Goal: Obtain resource: Download file/media

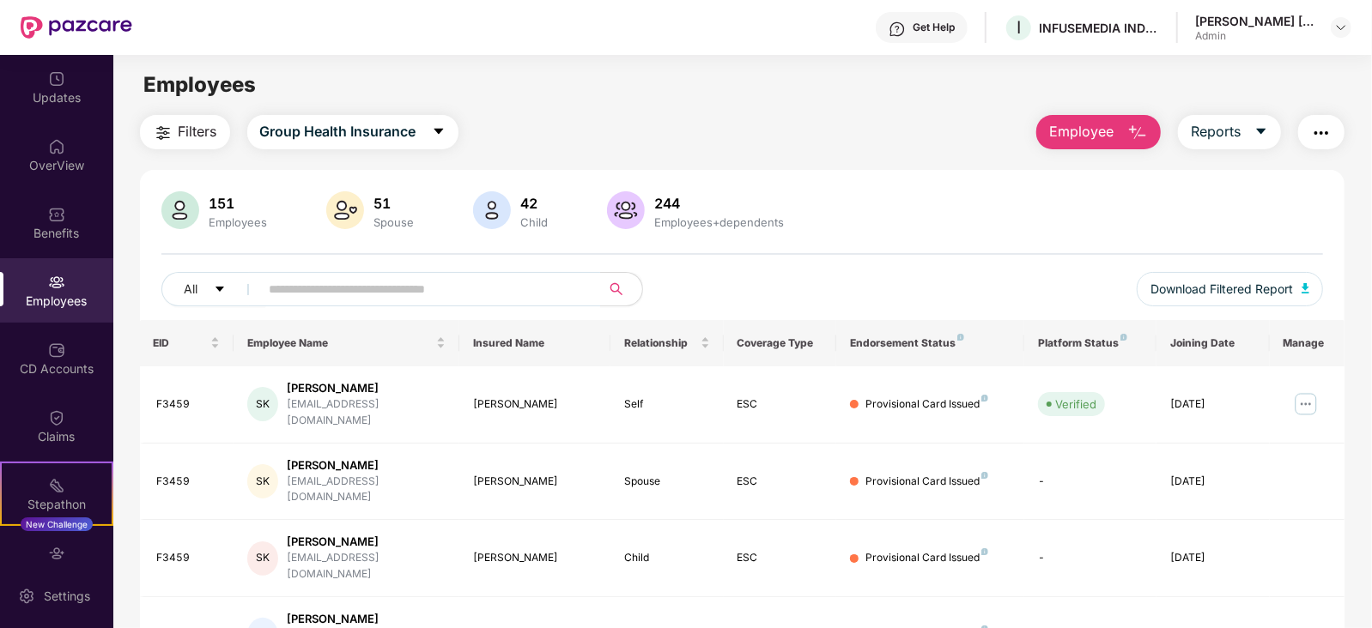
click at [82, 31] on img at bounding box center [77, 27] width 112 height 22
click at [43, 85] on div "Updates" at bounding box center [56, 87] width 113 height 64
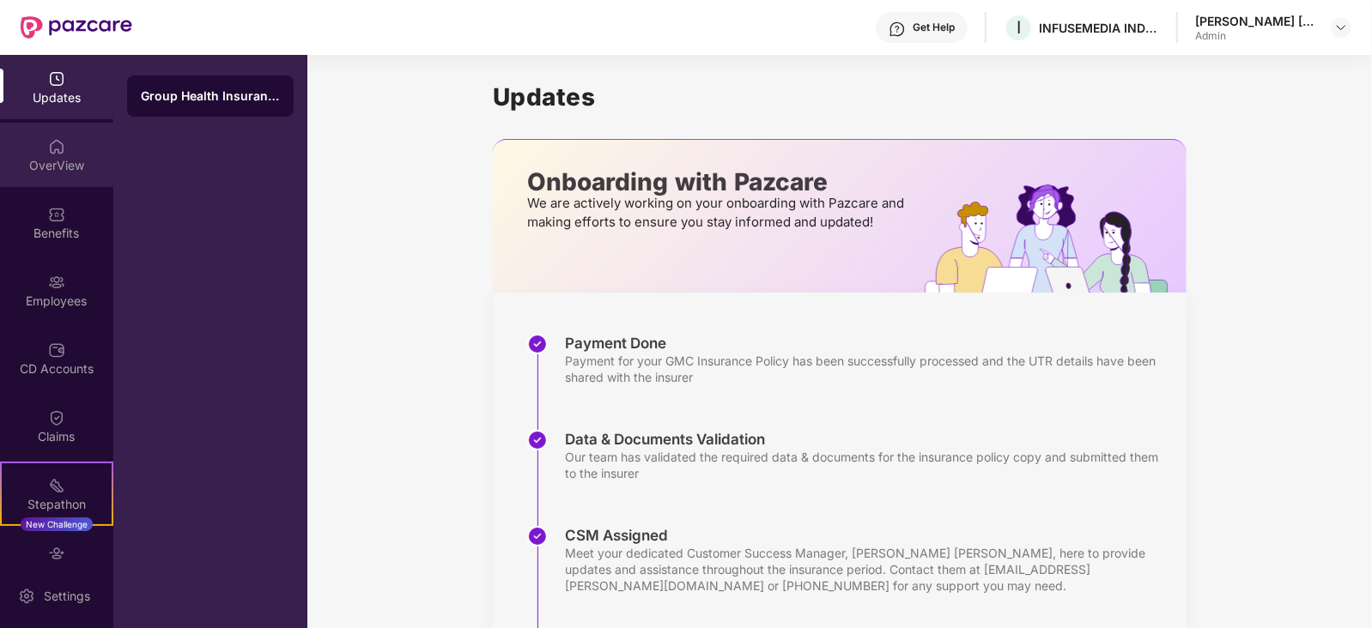
click at [60, 162] on div "OverView" at bounding box center [56, 165] width 113 height 17
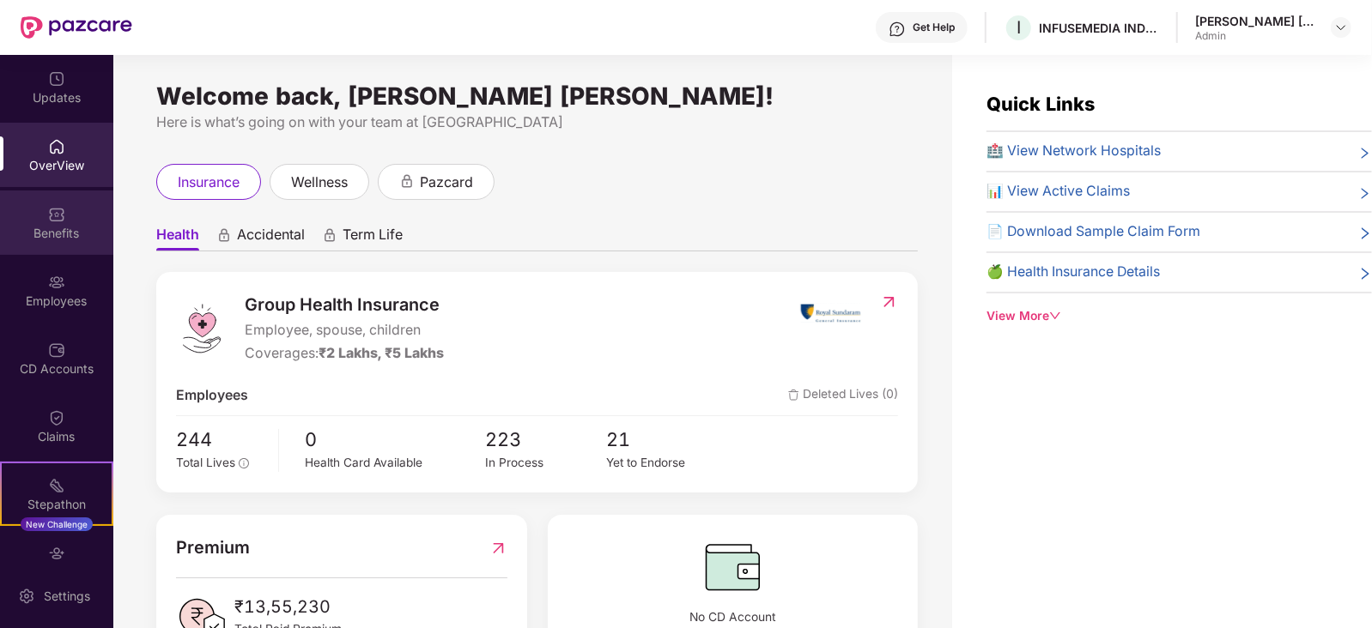
click at [54, 223] on div "Benefits" at bounding box center [56, 223] width 113 height 64
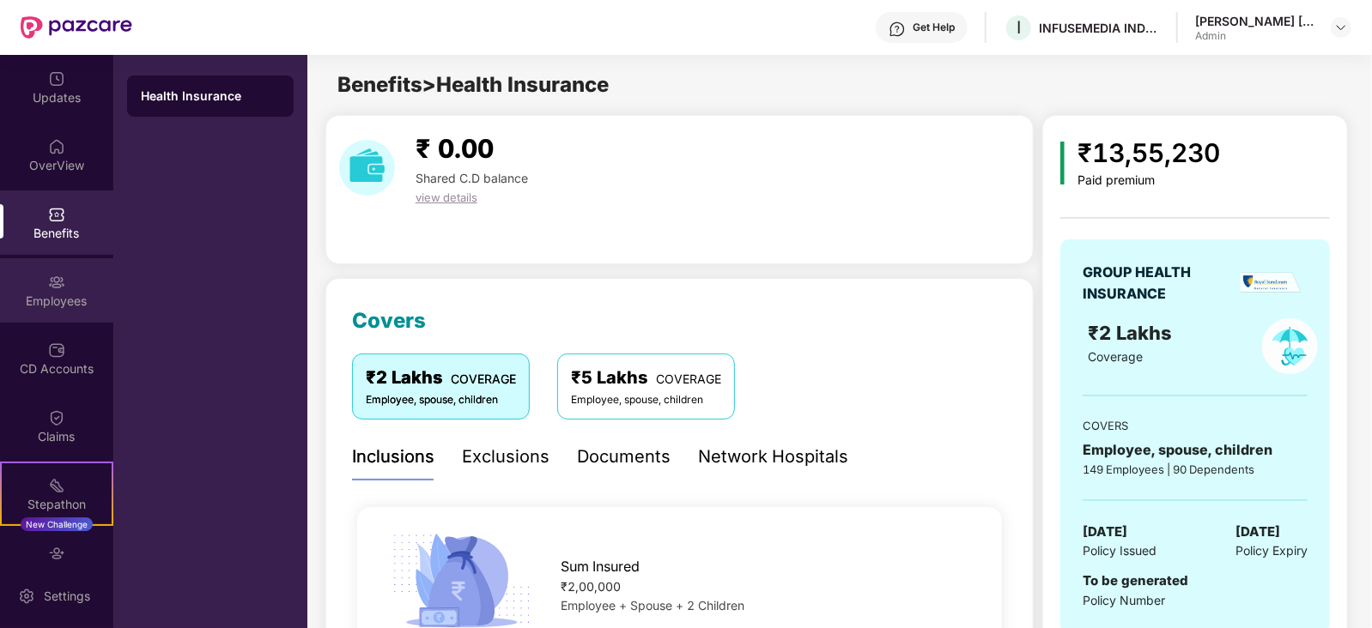
click at [50, 290] on div "Employees" at bounding box center [56, 290] width 113 height 64
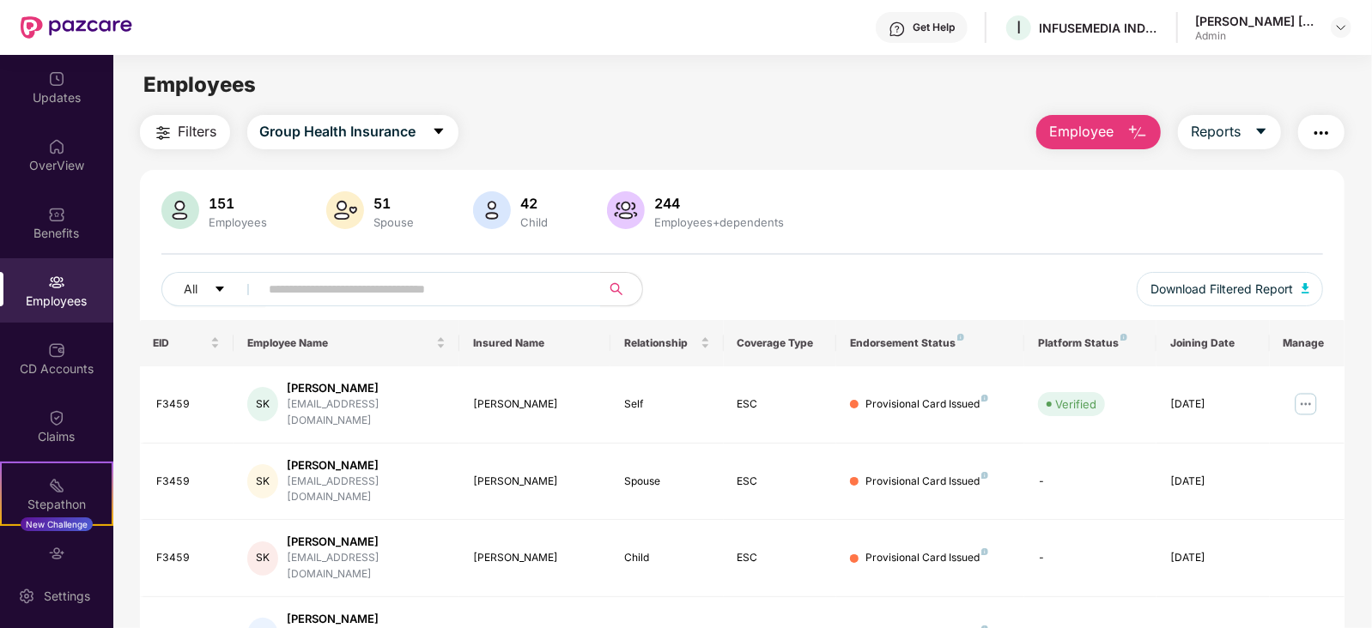
click at [48, 288] on img at bounding box center [56, 282] width 17 height 17
click at [48, 279] on img at bounding box center [56, 282] width 17 height 17
drag, startPoint x: 209, startPoint y: 203, endPoint x: 270, endPoint y: 221, distance: 64.4
click at [270, 221] on div "151 Employees" at bounding box center [239, 211] width 72 height 36
drag, startPoint x: 424, startPoint y: 216, endPoint x: 373, endPoint y: 197, distance: 54.4
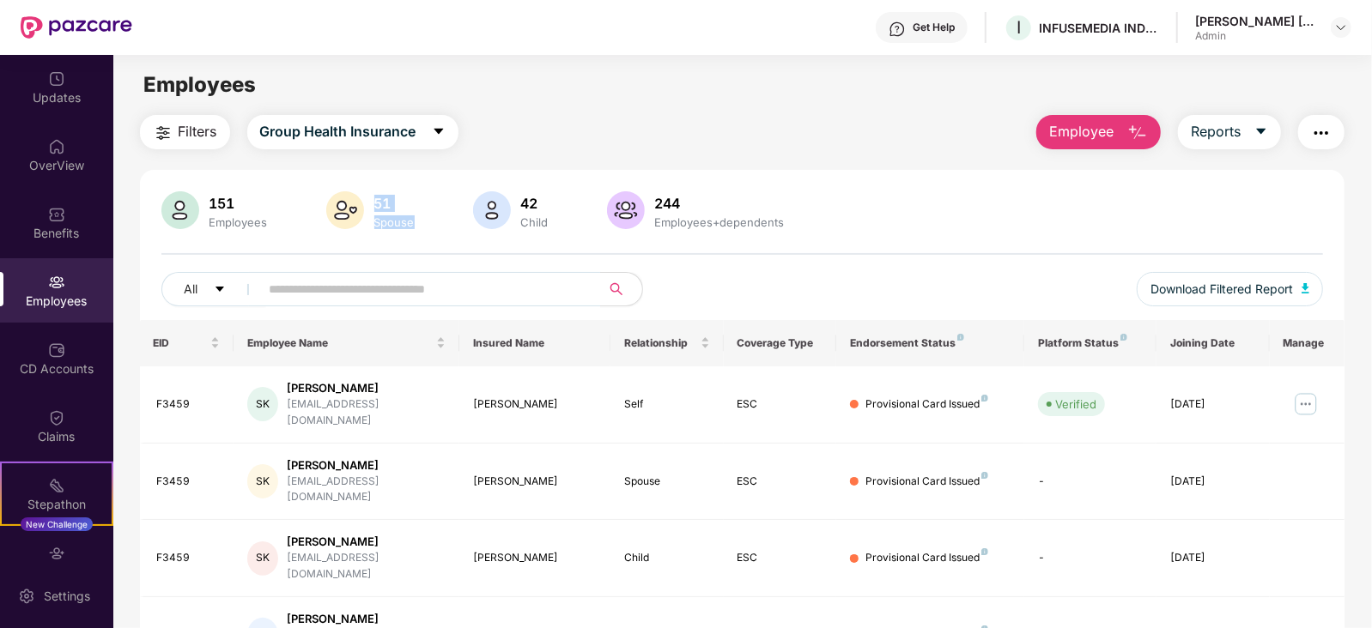
click at [373, 197] on div "151 Employees 51 Spouse 42 Child 244 Employees+dependents" at bounding box center [742, 211] width 1162 height 41
drag, startPoint x: 566, startPoint y: 222, endPoint x: 525, endPoint y: 198, distance: 47.0
click at [525, 198] on div "151 Employees 51 Spouse 42 Child 244 Employees+dependents" at bounding box center [742, 211] width 1162 height 41
click at [755, 234] on div "151 Employees 51 Spouse 42 Child 244 Employees+dependents All Download Filtered…" at bounding box center [742, 255] width 1205 height 129
drag, startPoint x: 661, startPoint y: 202, endPoint x: 723, endPoint y: 225, distance: 66.0
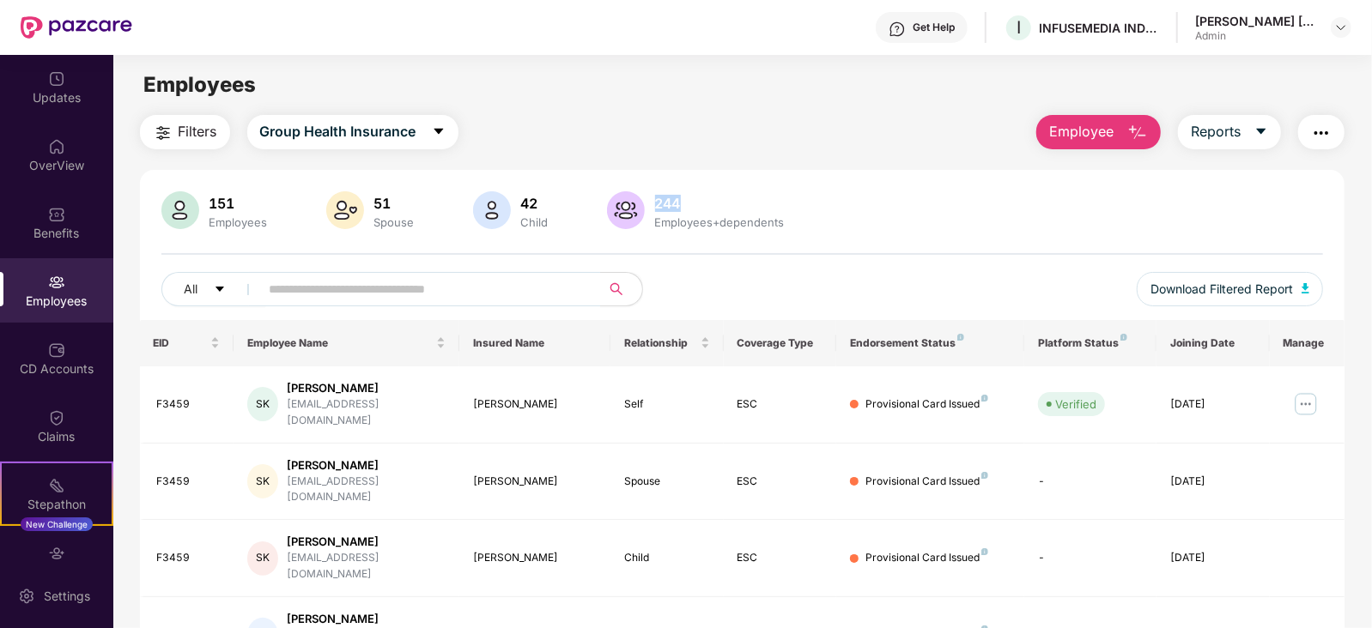
click at [704, 209] on div "244" at bounding box center [720, 203] width 136 height 17
click at [726, 227] on div "Employees+dependents" at bounding box center [720, 222] width 136 height 14
click at [1206, 283] on span "Download Filtered Report" at bounding box center [1221, 289] width 143 height 19
drag, startPoint x: 227, startPoint y: 200, endPoint x: 210, endPoint y: 202, distance: 17.3
click at [210, 202] on div "151" at bounding box center [238, 203] width 65 height 17
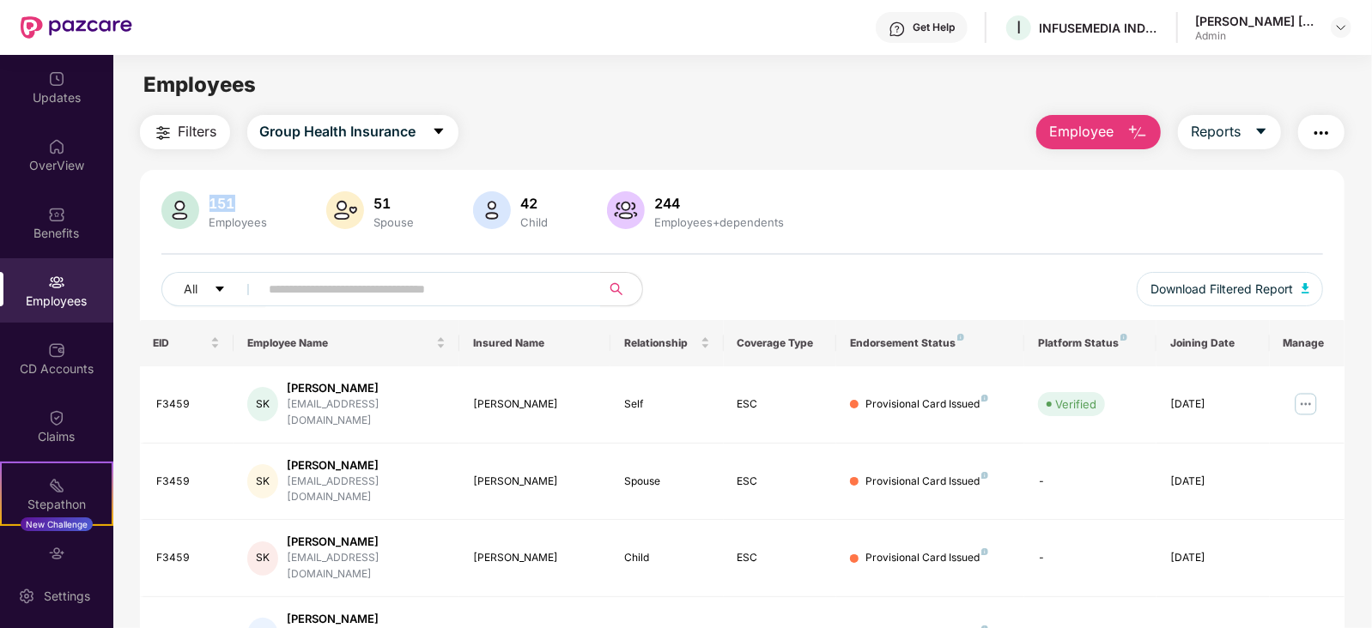
click at [258, 199] on div "151" at bounding box center [238, 203] width 65 height 17
drag, startPoint x: 258, startPoint y: 200, endPoint x: 208, endPoint y: 203, distance: 49.9
click at [208, 203] on div "151" at bounding box center [238, 203] width 65 height 17
click at [715, 199] on div "244" at bounding box center [720, 203] width 136 height 17
drag, startPoint x: 209, startPoint y: 202, endPoint x: 253, endPoint y: 205, distance: 44.8
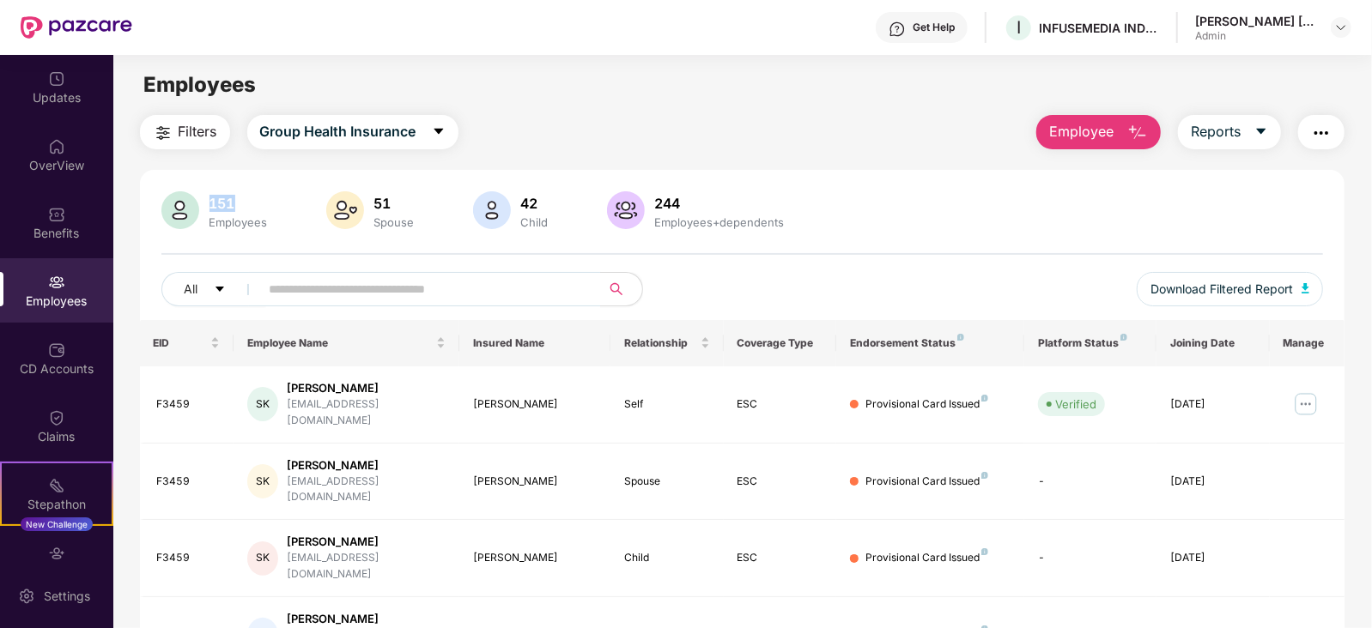
click at [253, 205] on div "151" at bounding box center [238, 203] width 65 height 17
click at [255, 204] on div "151" at bounding box center [238, 203] width 65 height 17
drag, startPoint x: 213, startPoint y: 203, endPoint x: 246, endPoint y: 205, distance: 32.7
click at [246, 205] on div "151" at bounding box center [238, 203] width 65 height 17
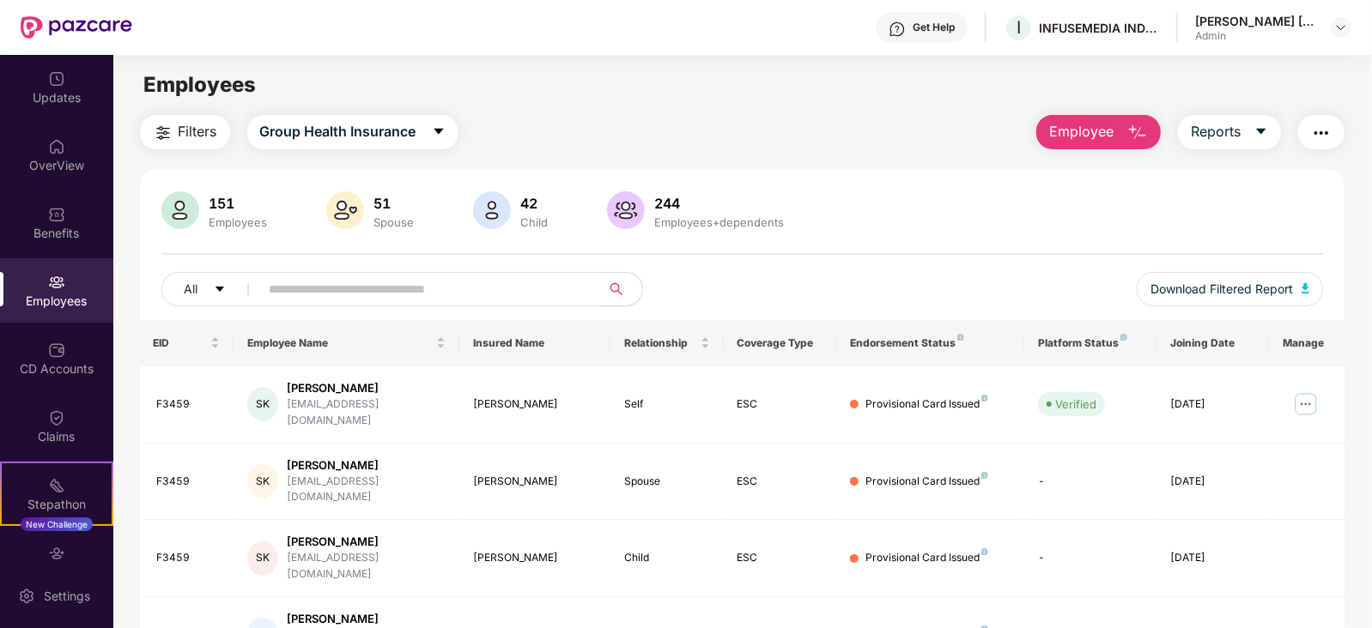
click at [230, 205] on div "151" at bounding box center [238, 203] width 65 height 17
click at [922, 208] on div "151 Employees 51 Spouse 42 Child 244 Employees+dependents" at bounding box center [742, 211] width 1162 height 41
click at [805, 215] on div "151 Employees 51 Spouse 42 Child 244 Employees+dependents" at bounding box center [742, 211] width 1162 height 41
click at [221, 204] on div "151" at bounding box center [238, 203] width 65 height 17
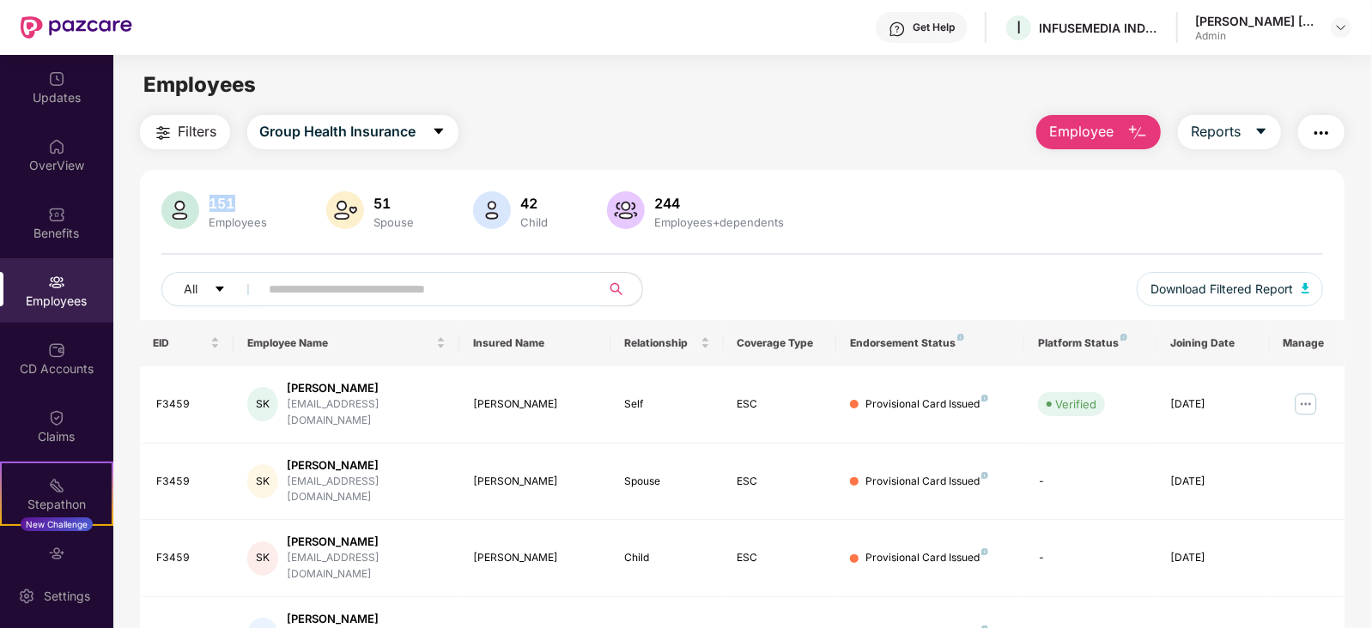
click at [221, 204] on div "151" at bounding box center [238, 203] width 65 height 17
click at [279, 221] on div "151 Employees 51 Spouse 42 Child 244 Employees+dependents" at bounding box center [742, 211] width 1162 height 41
drag, startPoint x: 246, startPoint y: 201, endPoint x: 209, endPoint y: 202, distance: 36.1
click at [209, 202] on div "151" at bounding box center [238, 203] width 65 height 17
click at [318, 238] on div "151 Employees 51 Spouse 42 Child 244 Employees+dependents All Download Filtered…" at bounding box center [742, 255] width 1205 height 129
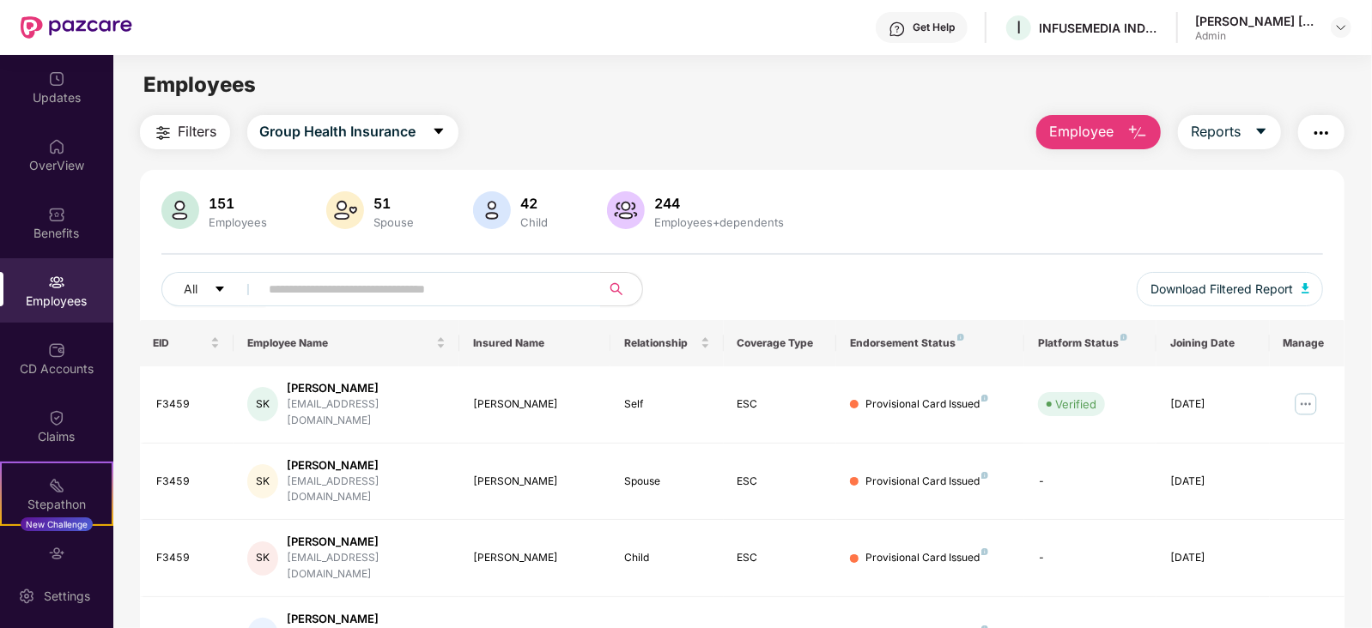
click at [326, 238] on div "151 Employees 51 Spouse 42 Child 244 Employees+dependents All Download Filtered…" at bounding box center [742, 255] width 1205 height 129
click at [221, 193] on div "151 Employees" at bounding box center [239, 211] width 72 height 36
